Goal: Task Accomplishment & Management: Manage account settings

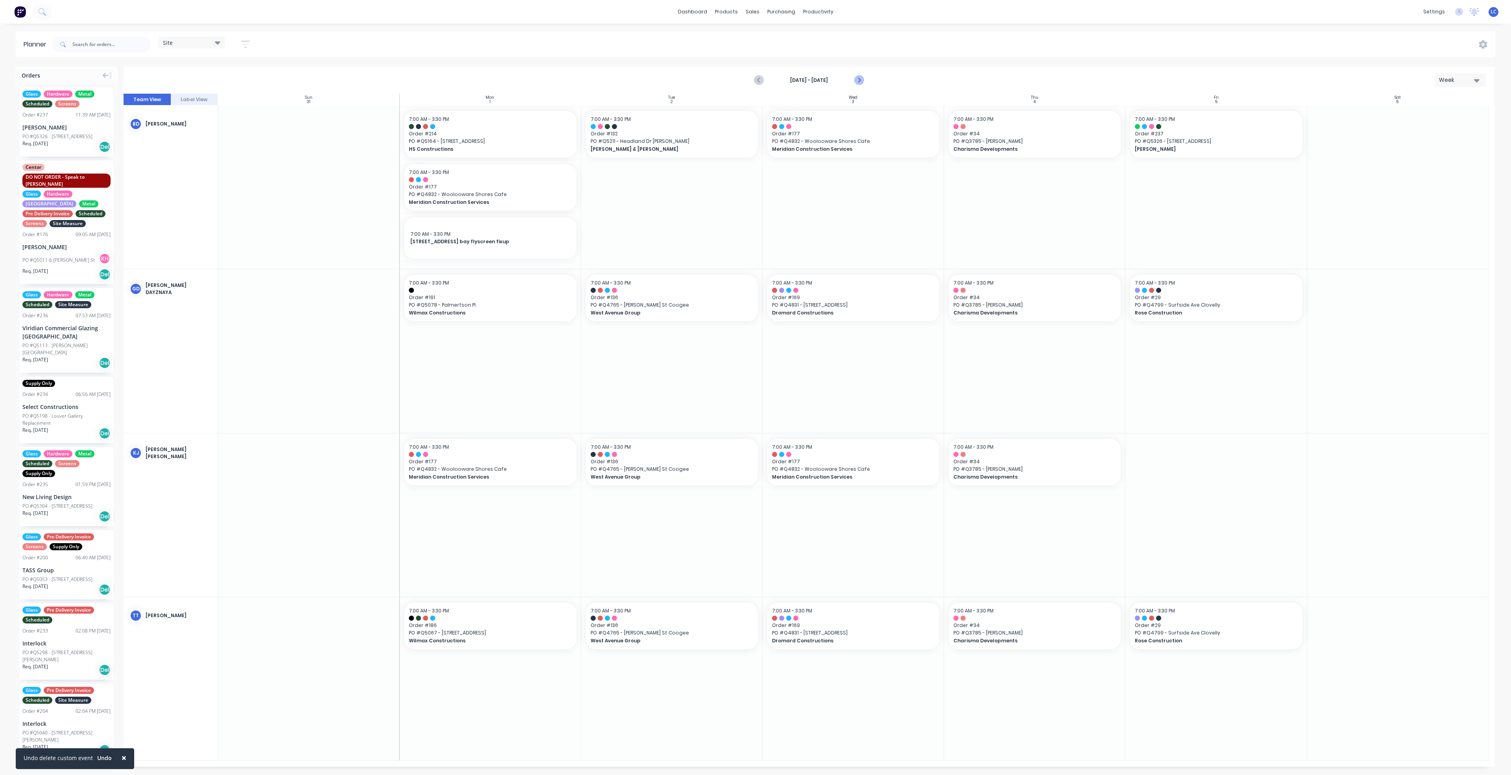
click at [714, 78] on icon "Next page" at bounding box center [859, 80] width 4 height 6
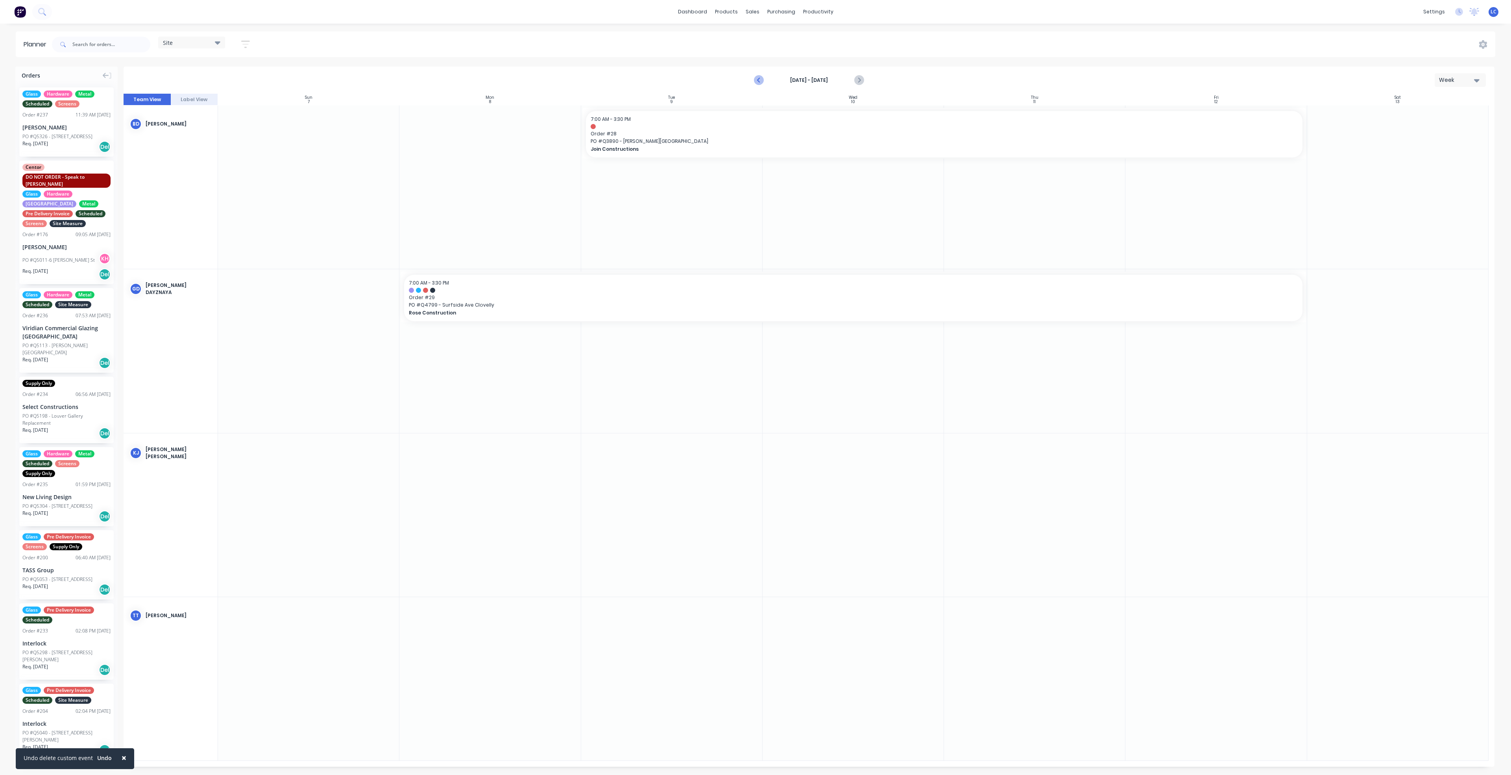
click at [714, 79] on icon "Previous page" at bounding box center [758, 80] width 9 height 9
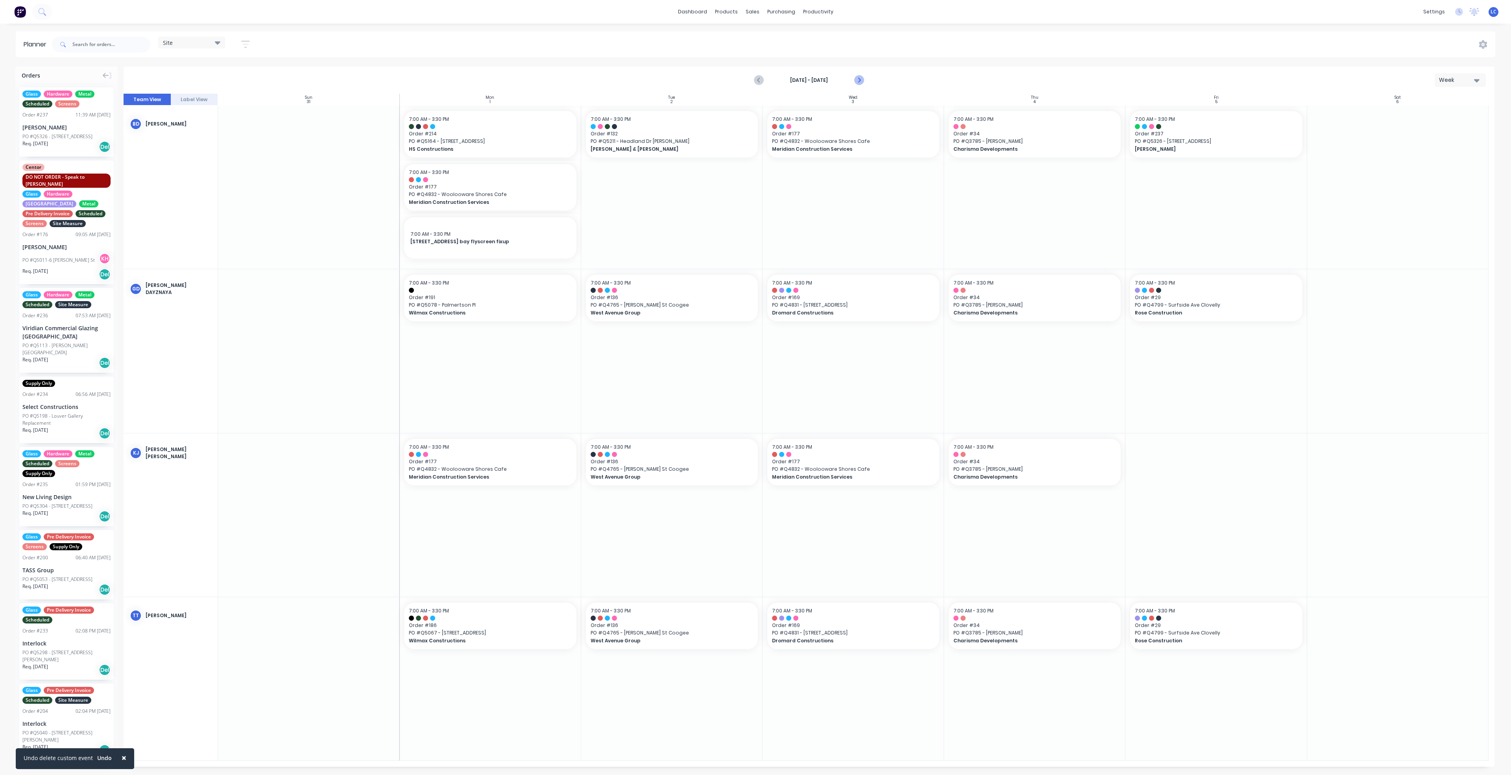
click at [714, 77] on icon "Next page" at bounding box center [859, 80] width 4 height 6
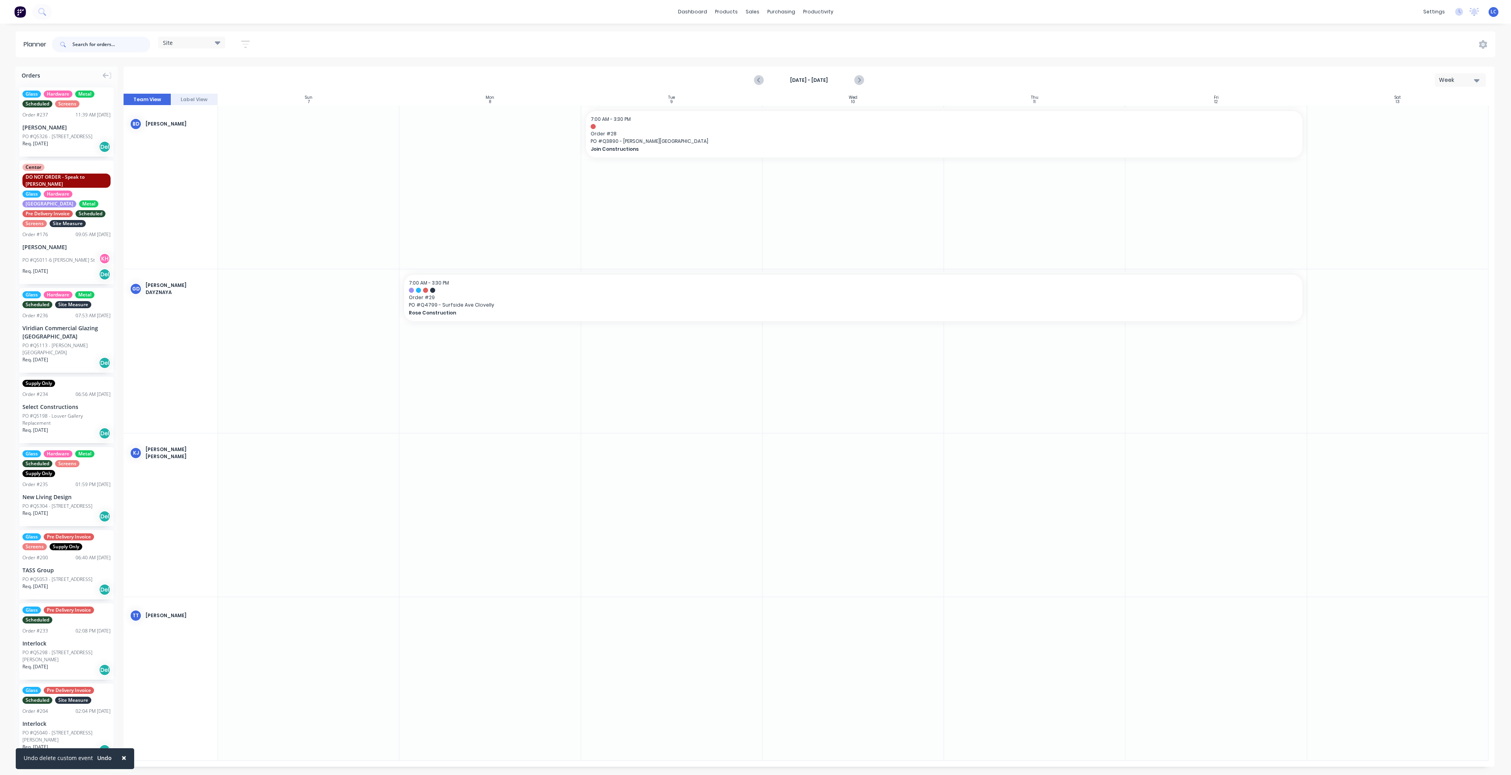
click at [107, 48] on input "text" at bounding box center [111, 45] width 78 height 16
click at [714, 78] on icon "Previous page" at bounding box center [758, 80] width 9 height 9
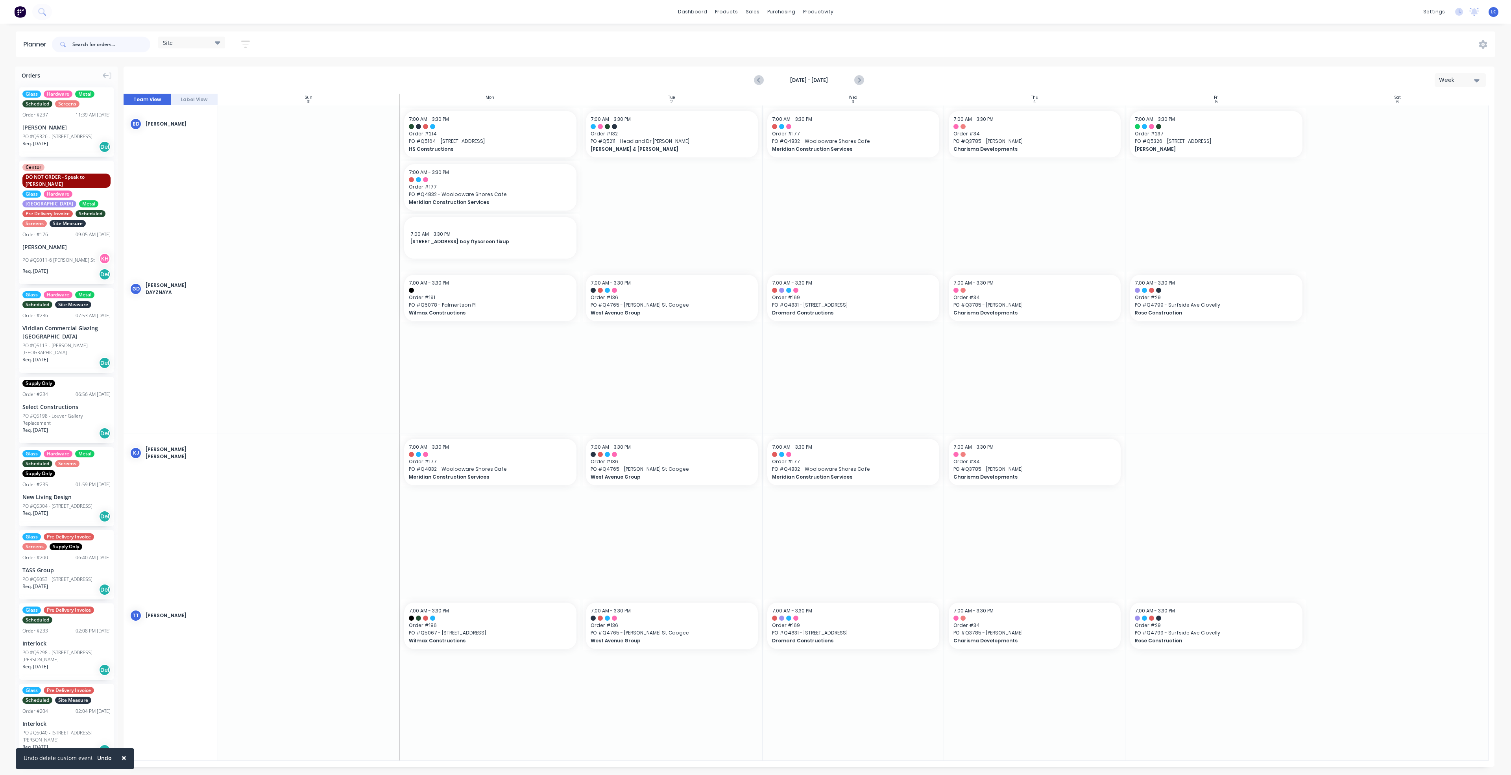
click at [78, 42] on input "text" at bounding box center [111, 45] width 78 height 16
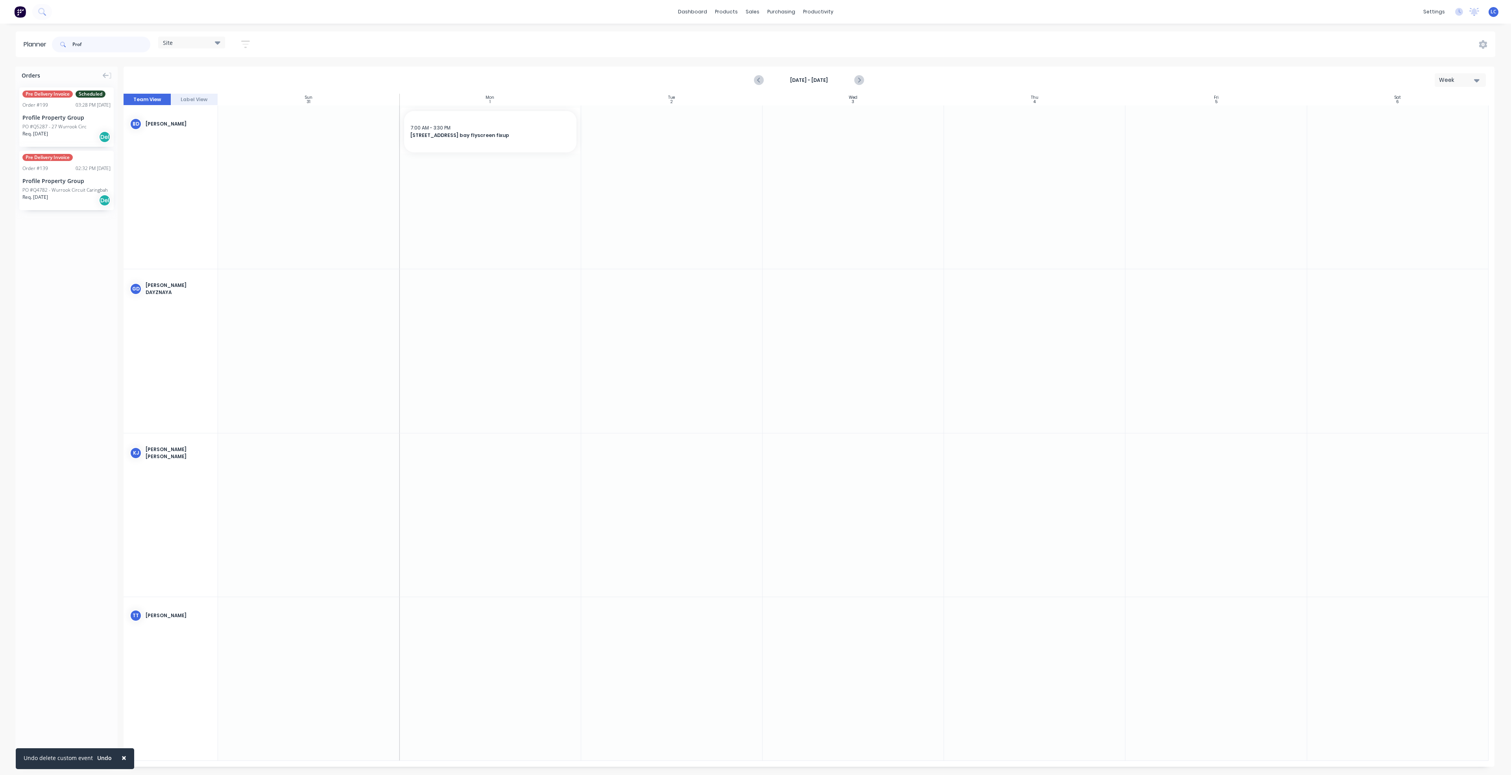
click at [111, 46] on input "Prof" at bounding box center [111, 45] width 78 height 16
drag, startPoint x: 107, startPoint y: 35, endPoint x: 52, endPoint y: 35, distance: 54.3
click at [52, 35] on div "Prof" at bounding box center [101, 45] width 98 height 24
click at [96, 42] on input "Prof" at bounding box center [111, 45] width 78 height 16
type input "P"
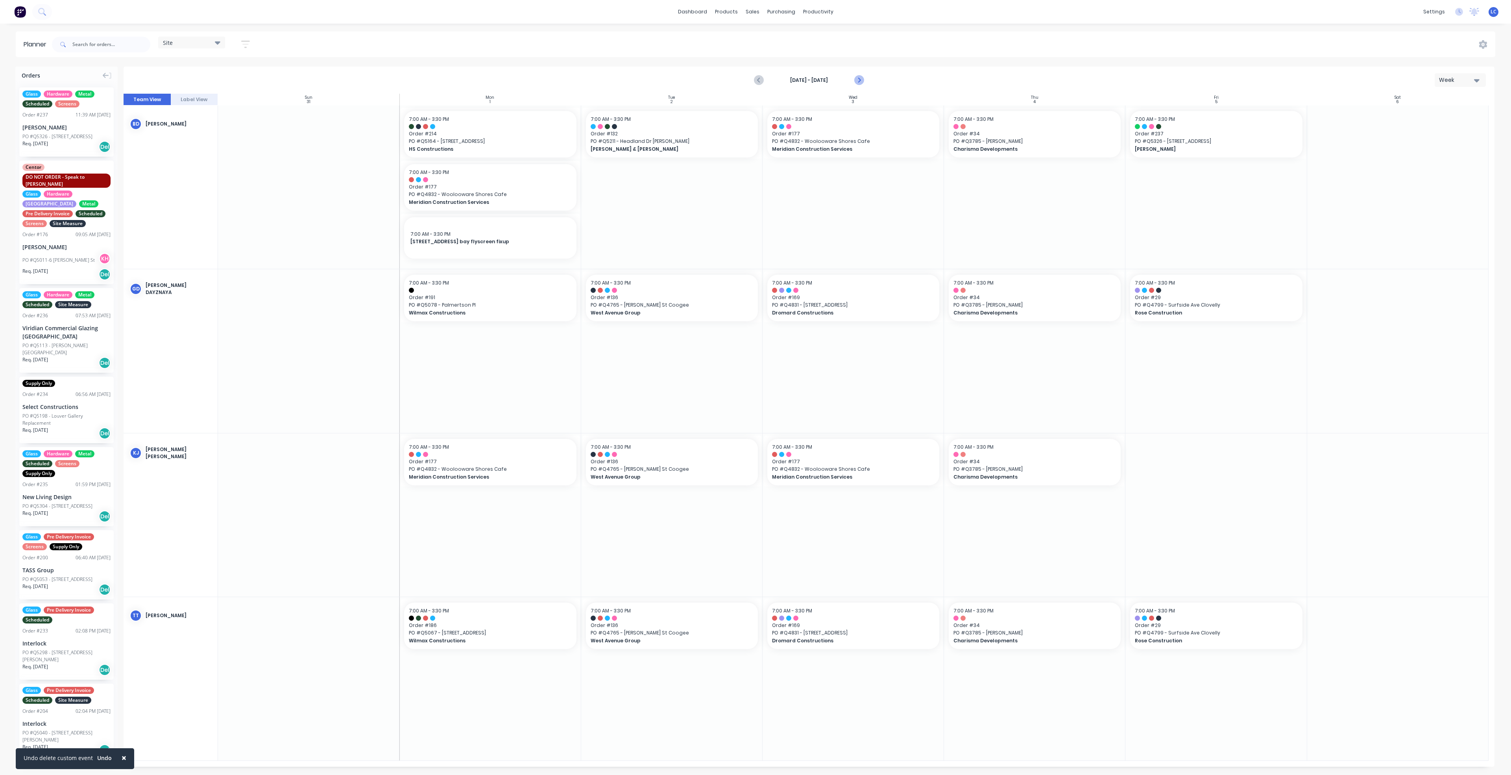
click at [714, 80] on icon "Next page" at bounding box center [858, 80] width 9 height 9
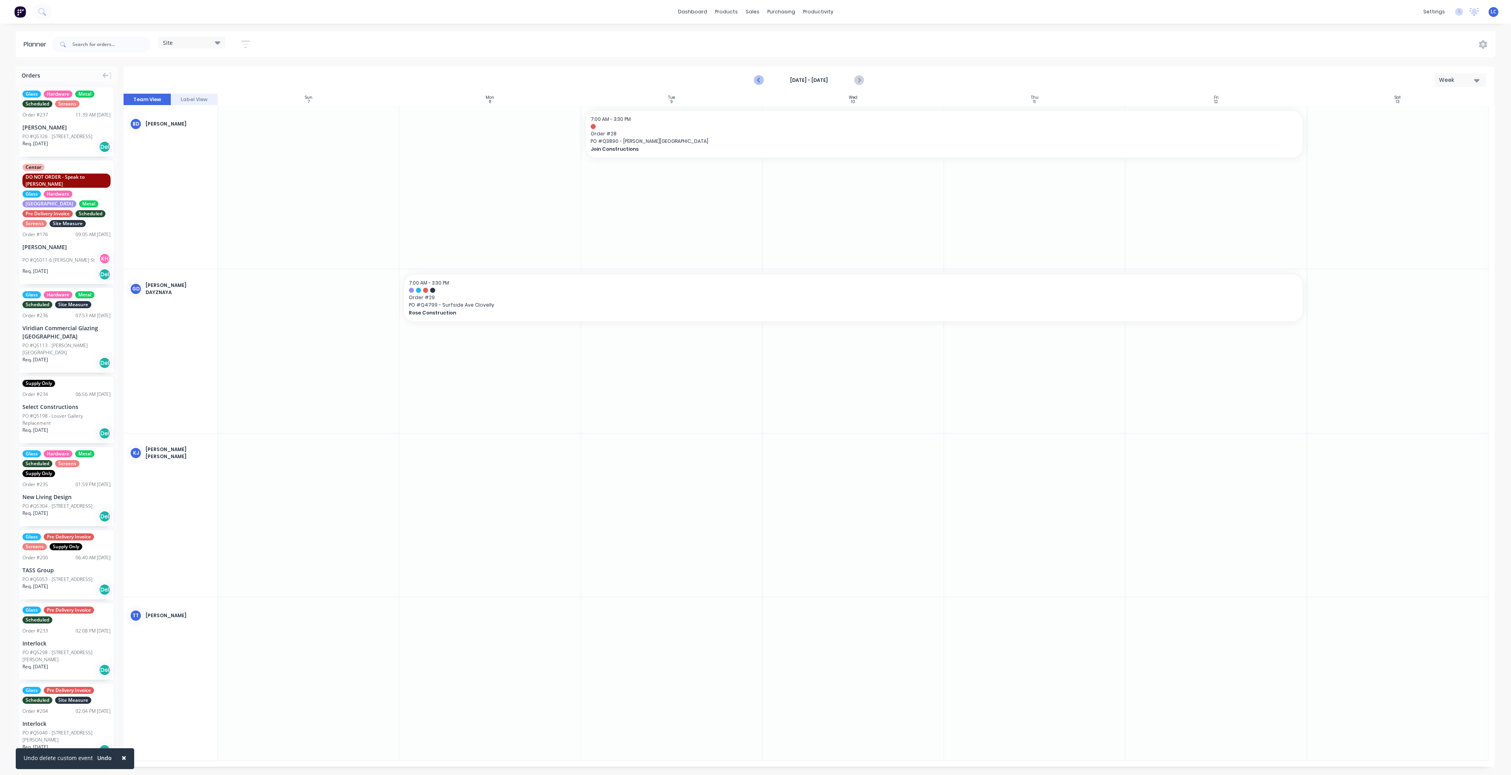
click at [714, 79] on icon "Previous page" at bounding box center [758, 80] width 9 height 9
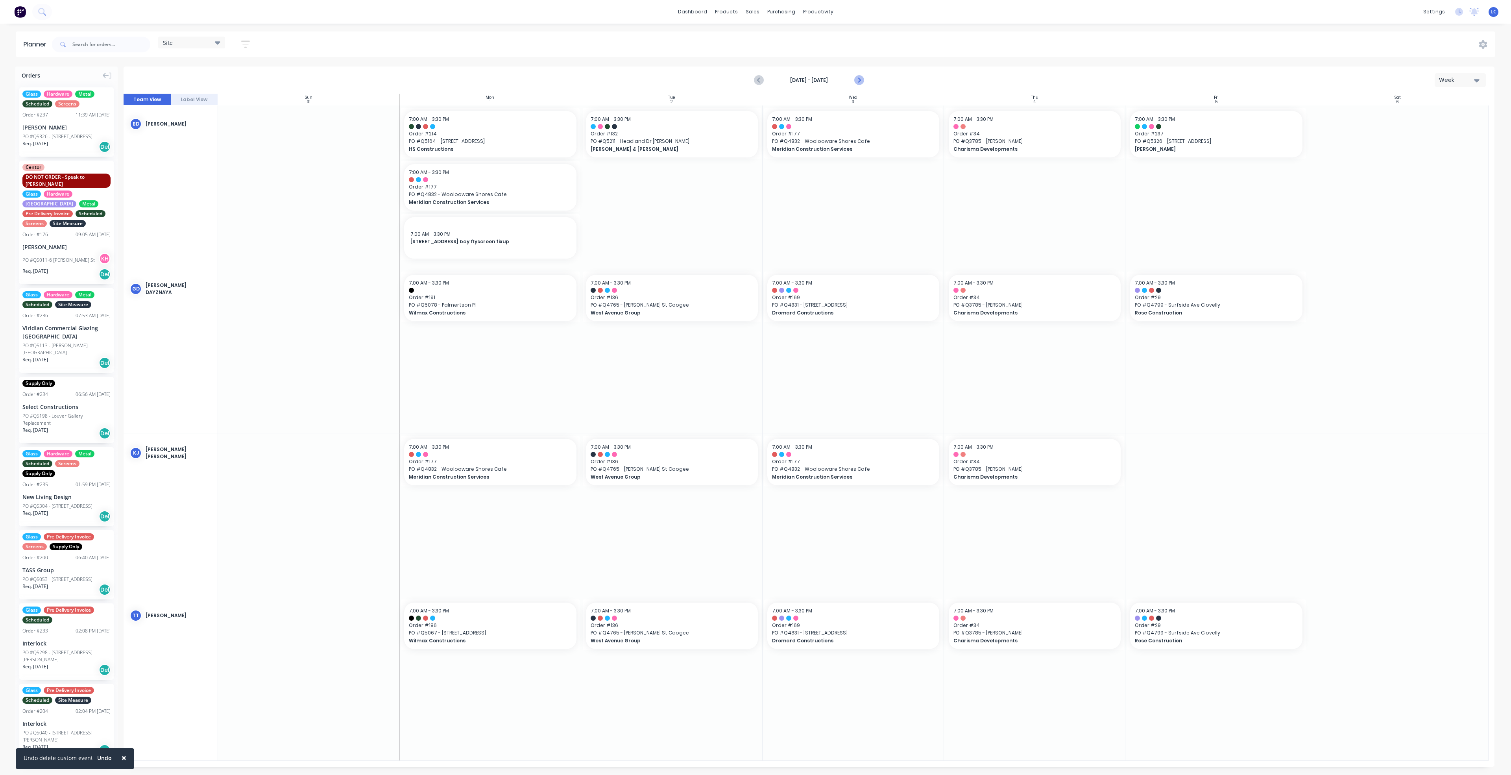
click at [714, 74] on button "Next page" at bounding box center [859, 80] width 16 height 16
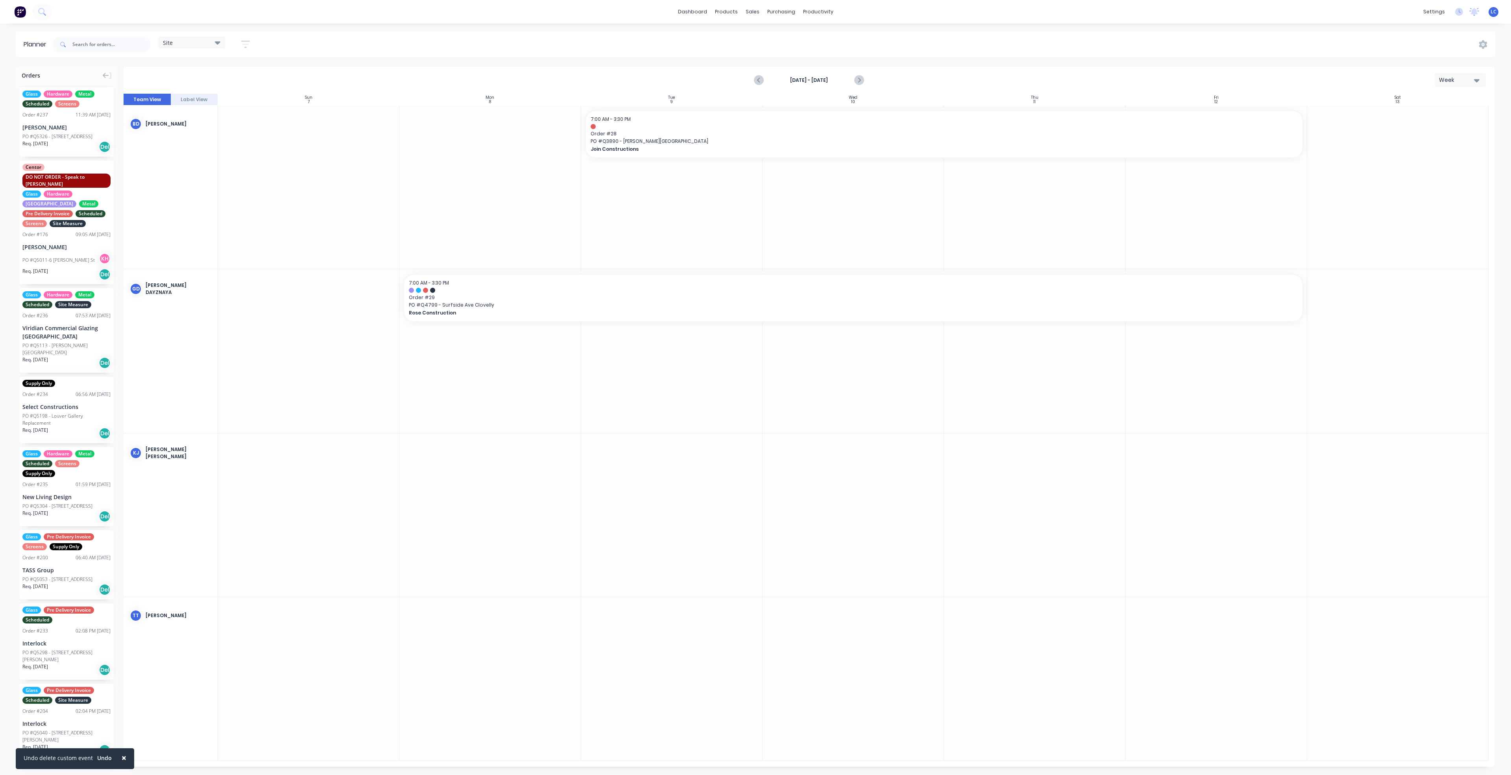
drag, startPoint x: 1368, startPoint y: 4, endPoint x: 871, endPoint y: 207, distance: 536.8
click at [714, 207] on div at bounding box center [853, 186] width 181 height 163
click at [714, 7] on div "settings" at bounding box center [1434, 12] width 30 height 12
click at [714, 46] on link "Team" at bounding box center [1396, 54] width 104 height 16
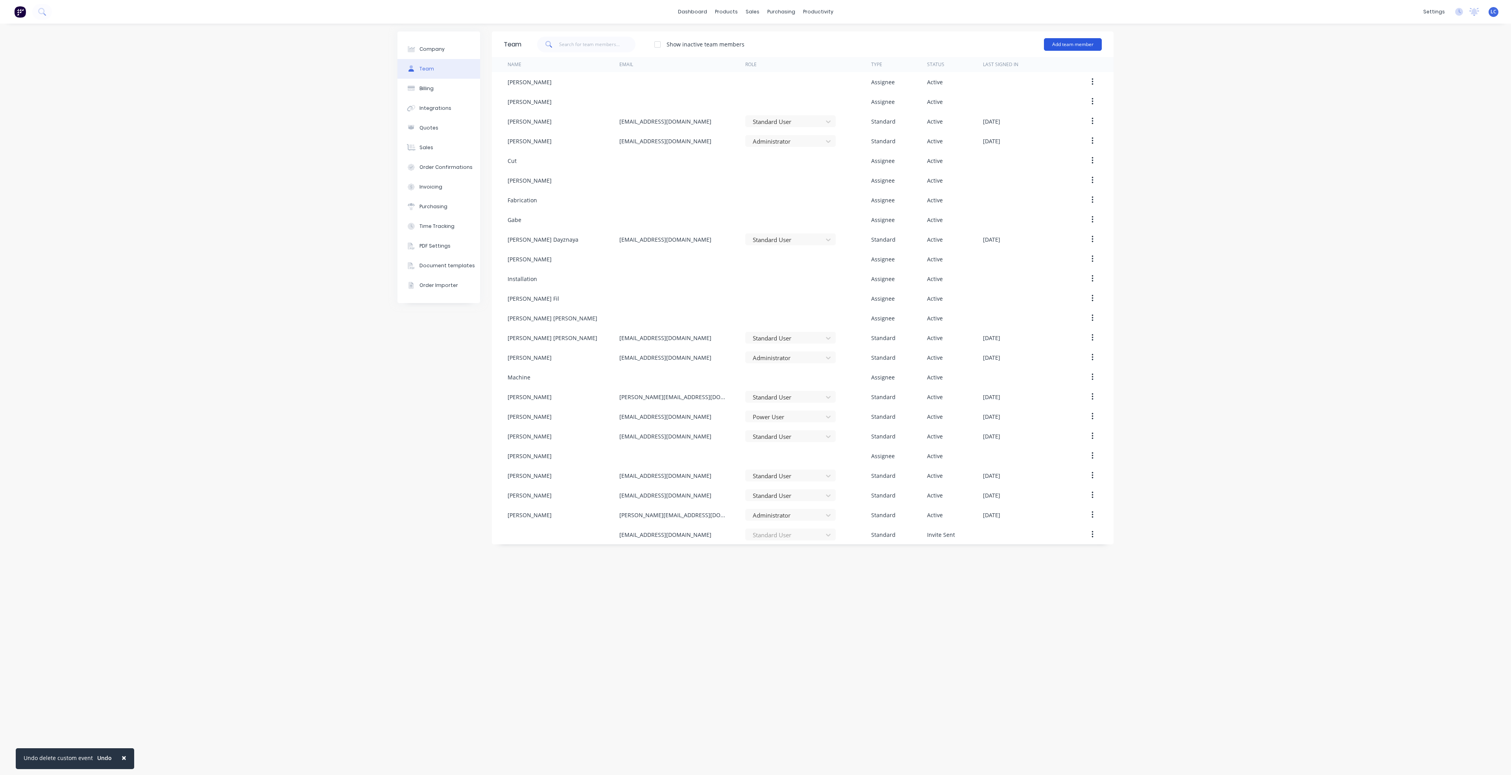
click at [714, 40] on button "Add team member" at bounding box center [1073, 44] width 58 height 13
click at [714, 96] on span "A team member that can be assigned to orders, but cannot login to Factory" at bounding box center [1039, 97] width 112 height 14
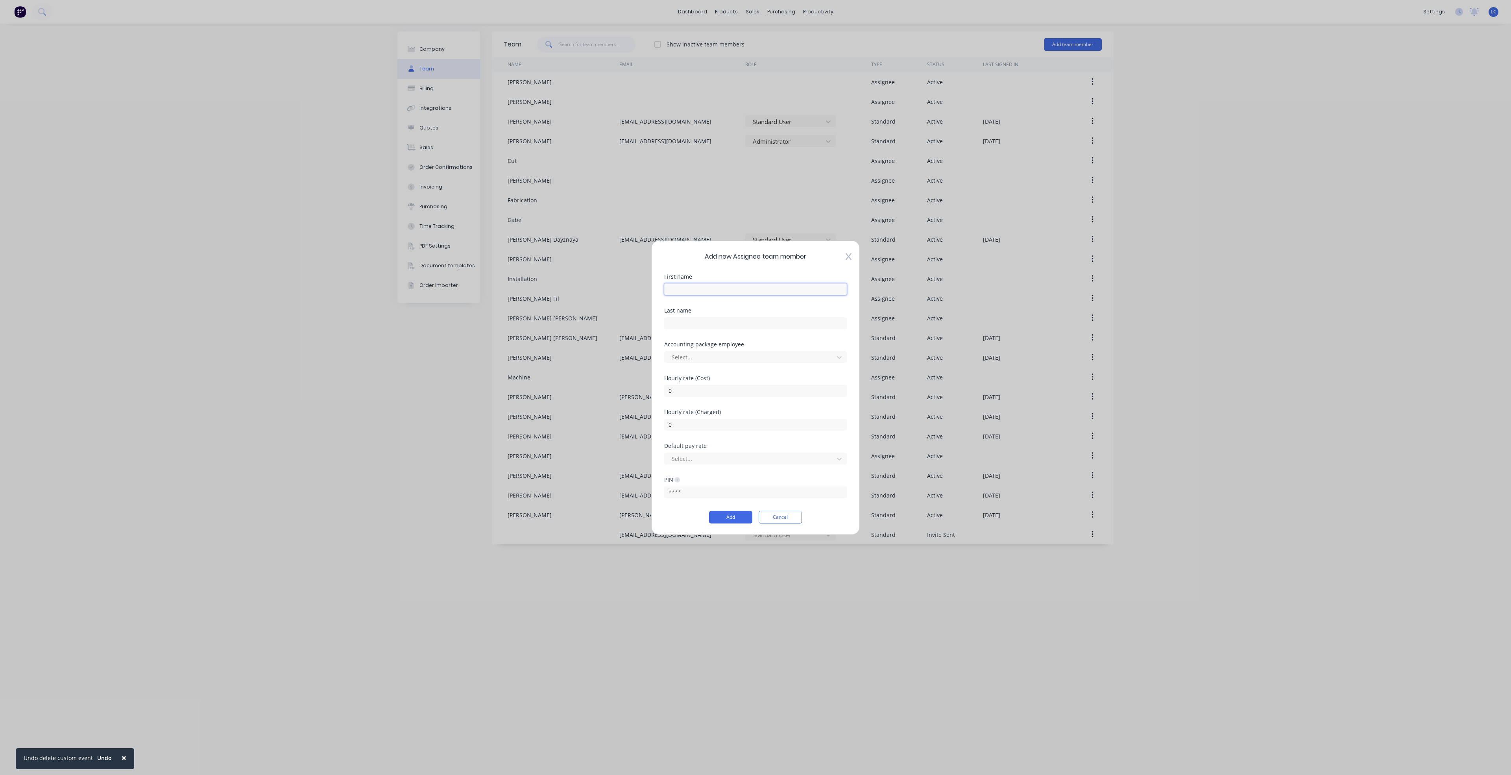
click at [714, 283] on input "text" at bounding box center [755, 289] width 183 height 12
type input "i"
type input "m"
type input "[PERSON_NAME] - Apex Aluminium"
click at [714, 359] on div at bounding box center [750, 357] width 159 height 10
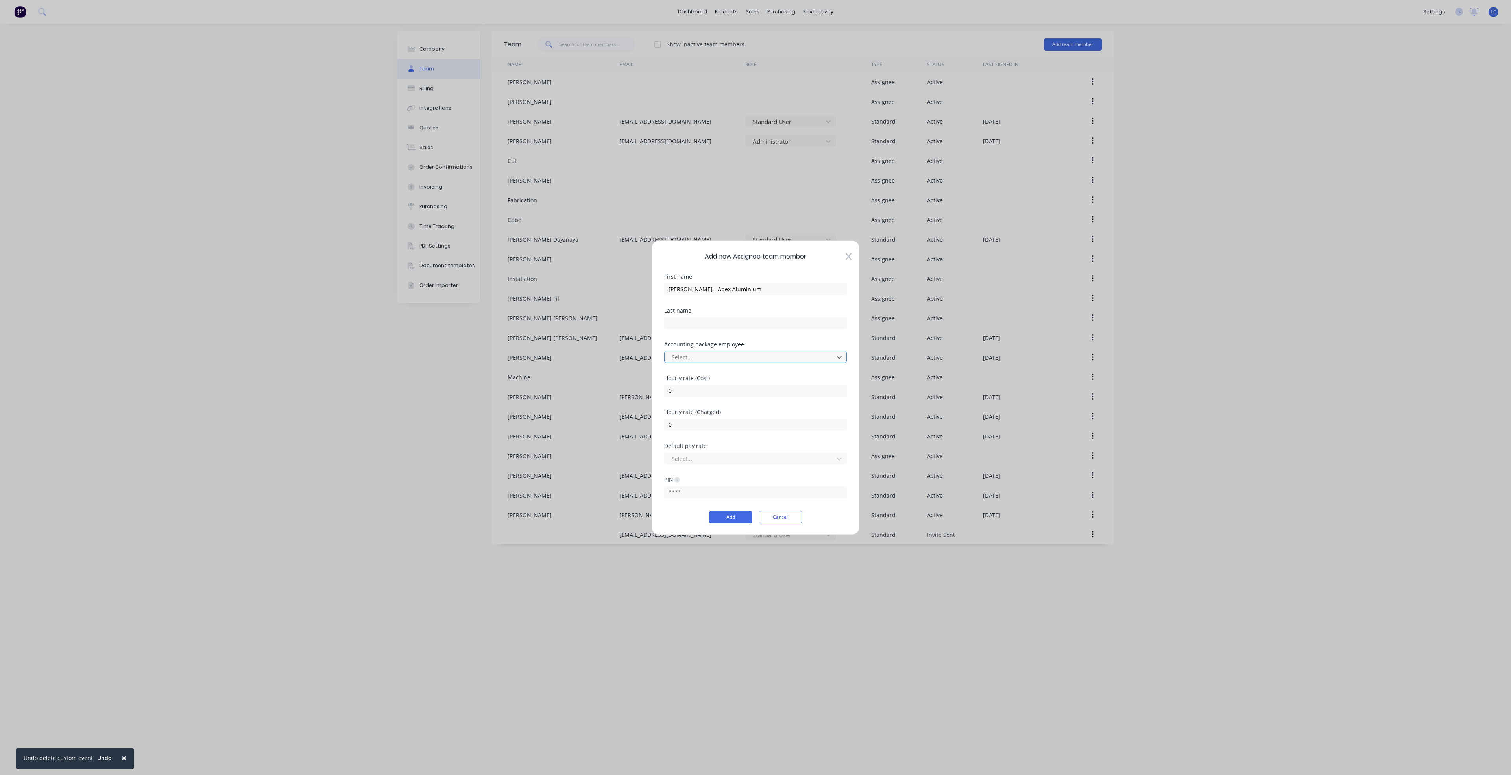
click at [714, 359] on div at bounding box center [750, 357] width 159 height 10
click at [714, 494] on button "Add" at bounding box center [730, 517] width 43 height 13
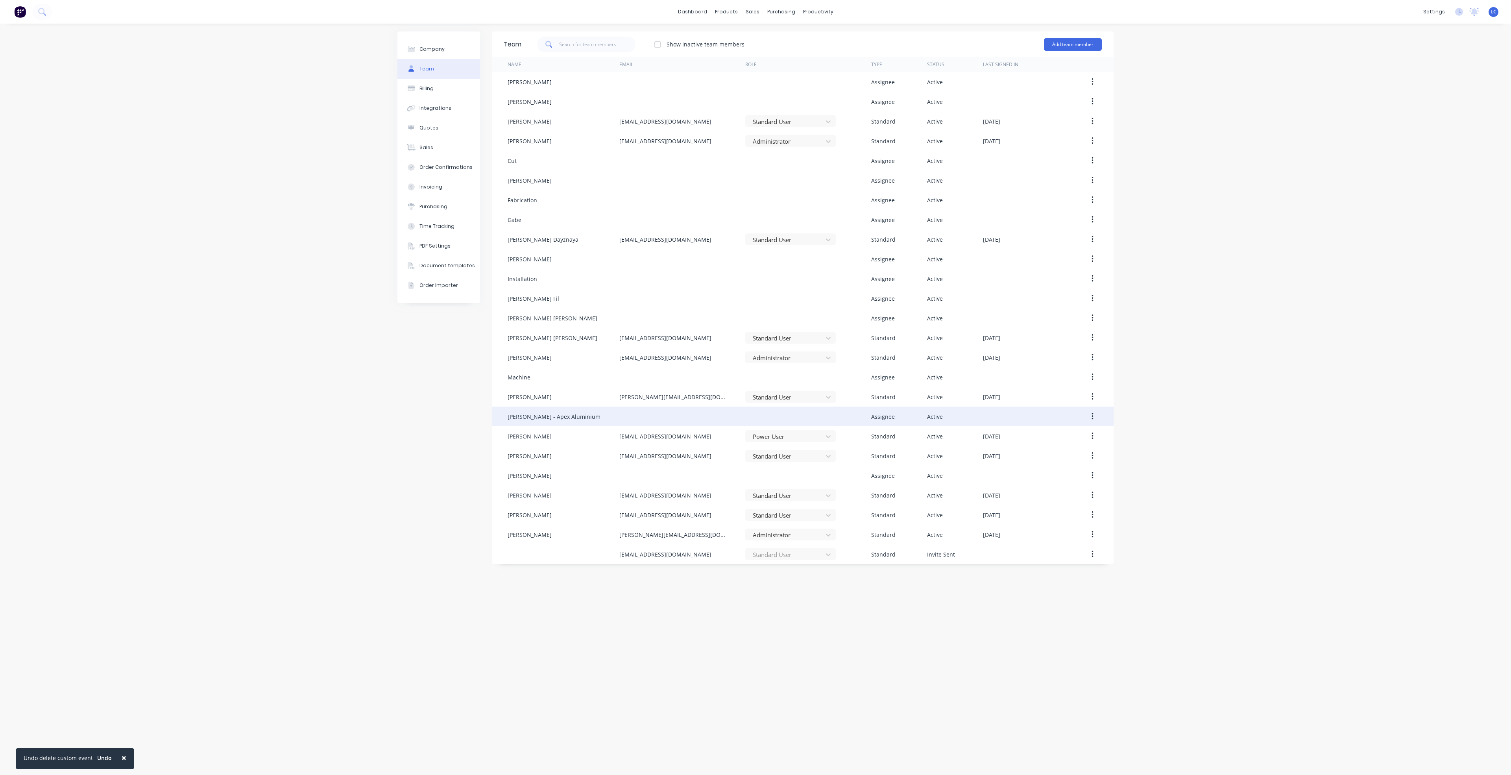
click at [554, 416] on div "[PERSON_NAME] - Apex Aluminium" at bounding box center [554, 416] width 93 height 8
click at [714, 9] on div "sales" at bounding box center [753, 12] width 22 height 12
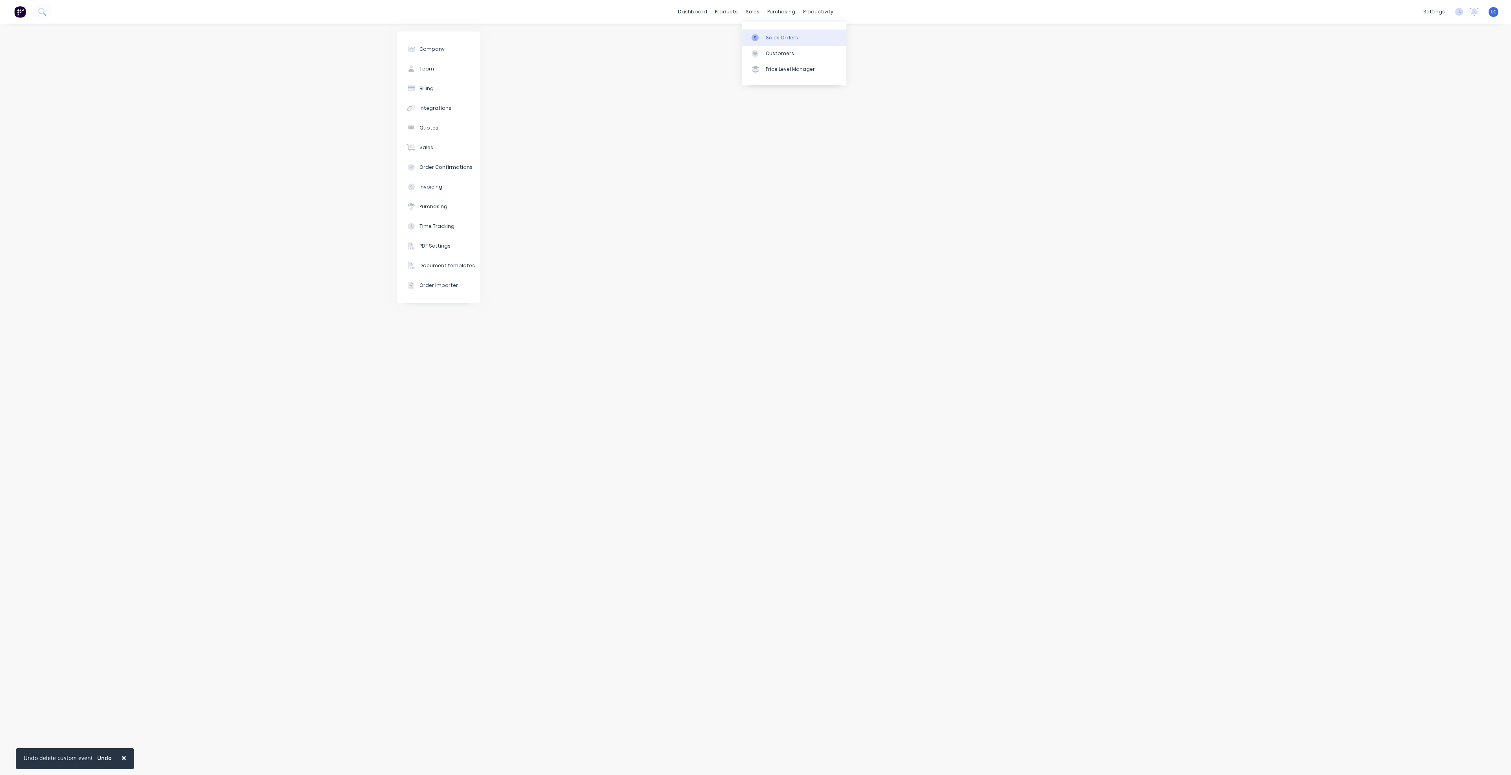
click at [714, 32] on link "Sales Orders" at bounding box center [794, 38] width 104 height 16
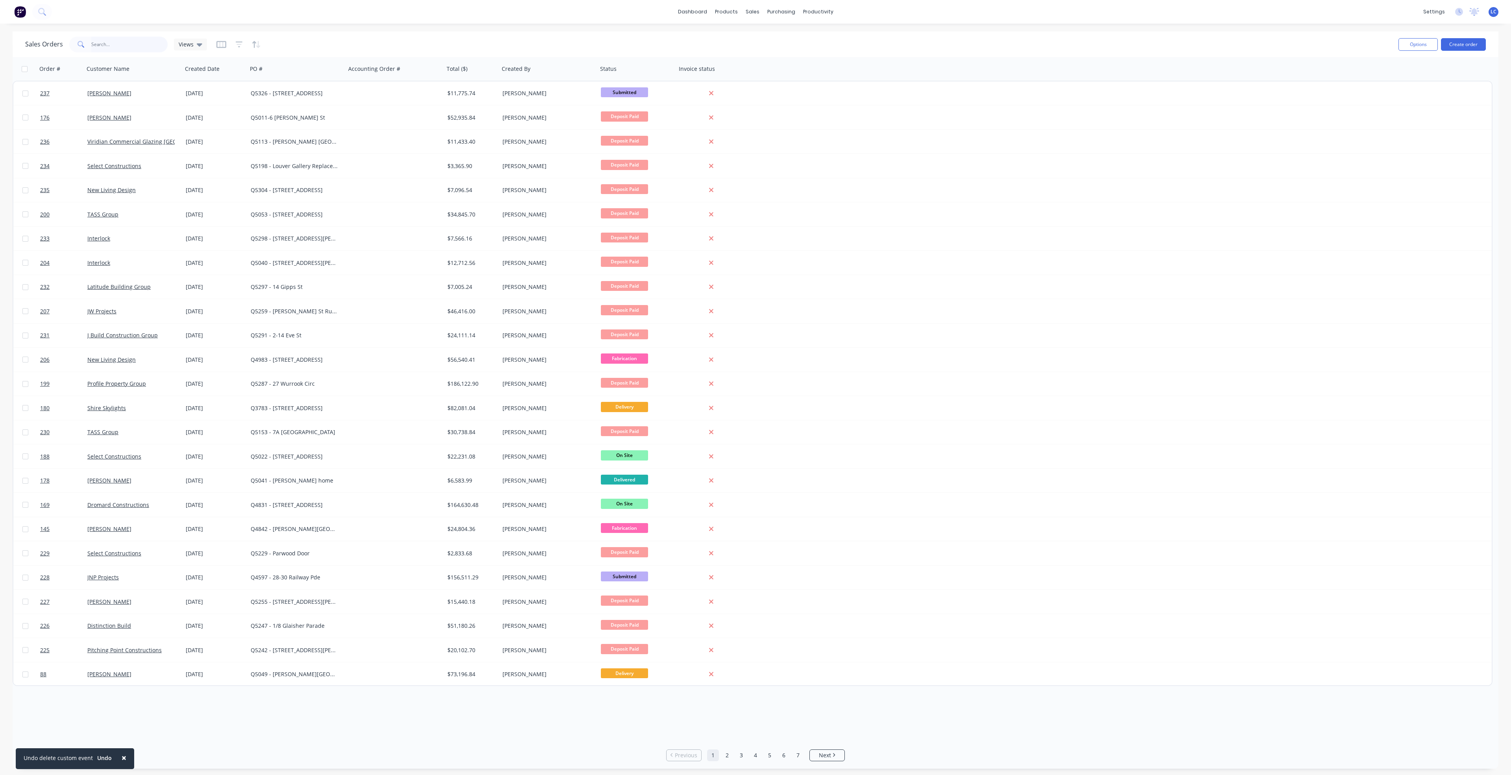
click at [142, 44] on input "text" at bounding box center [129, 45] width 77 height 16
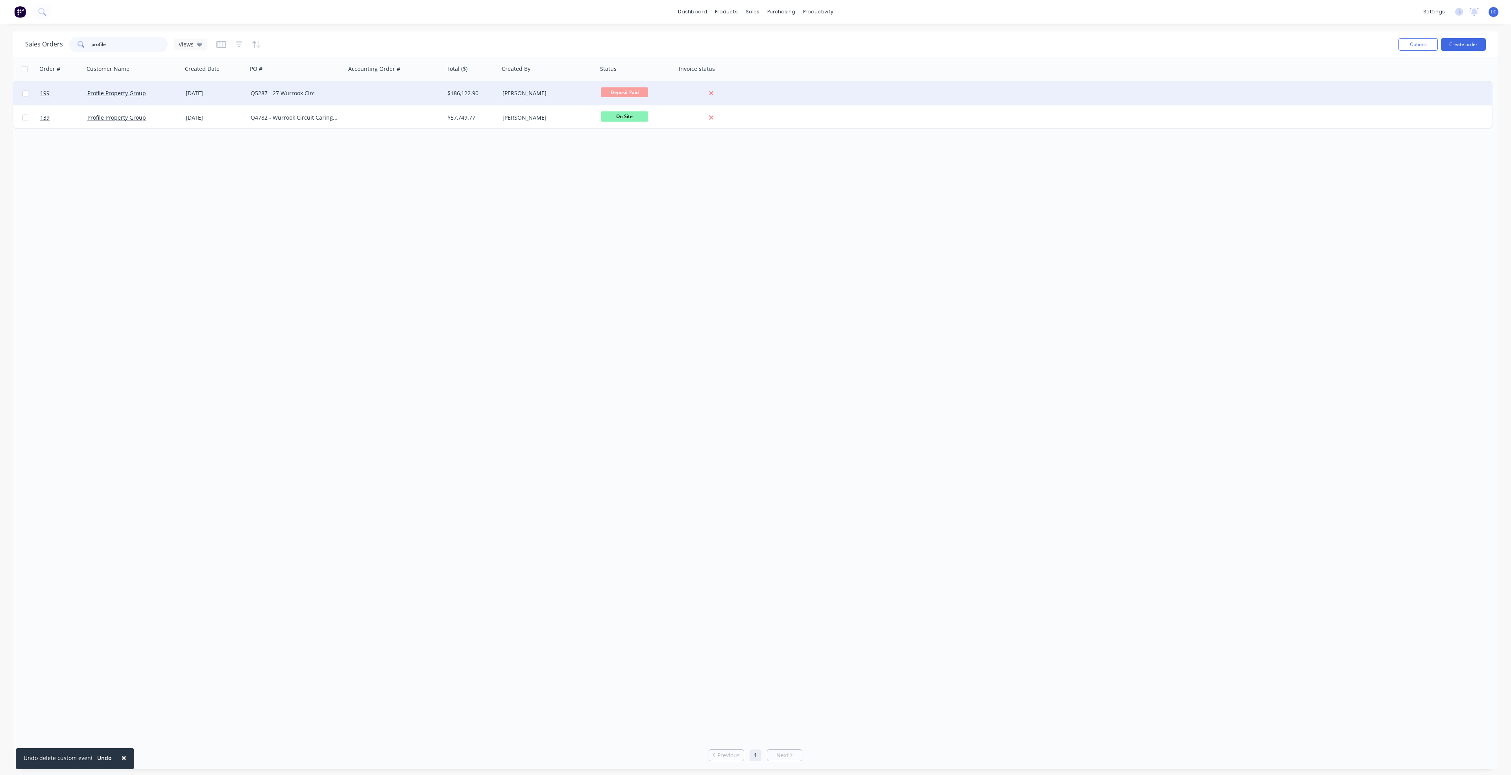
type input "profile"
click at [149, 95] on div "Profile Property Group" at bounding box center [130, 93] width 87 height 8
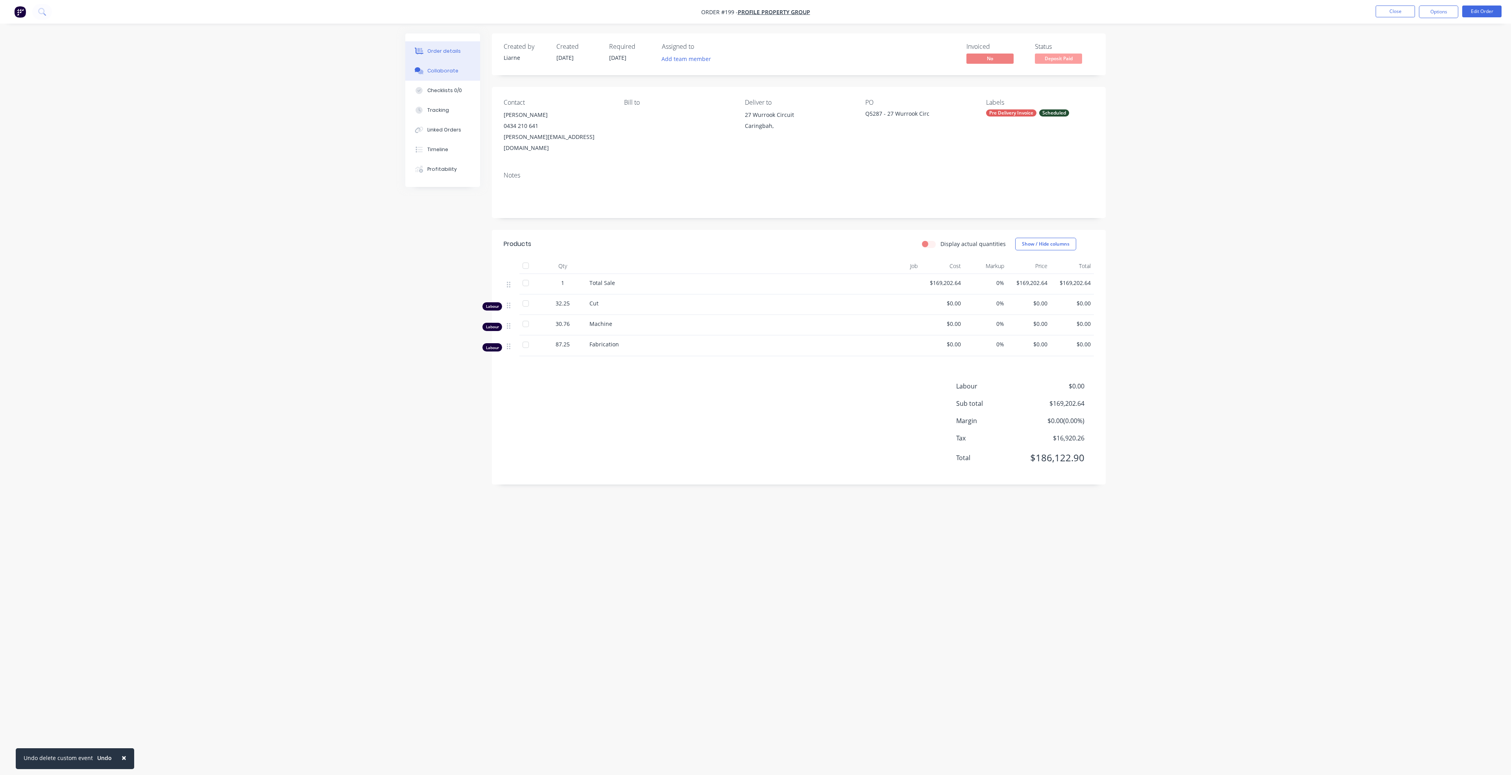
click at [432, 67] on div "Collaborate" at bounding box center [442, 70] width 31 height 7
